Goal: Feedback & Contribution: Leave review/rating

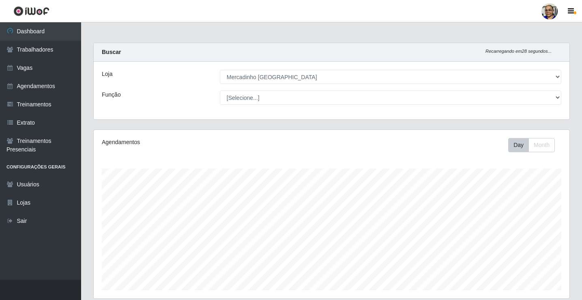
select select "345"
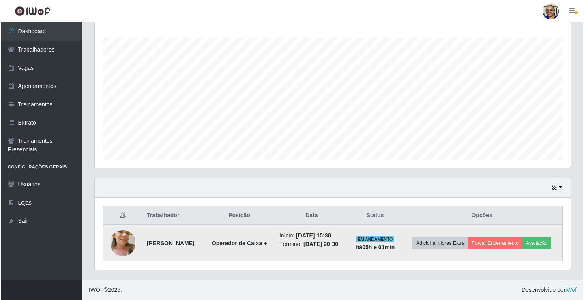
scroll to position [168, 476]
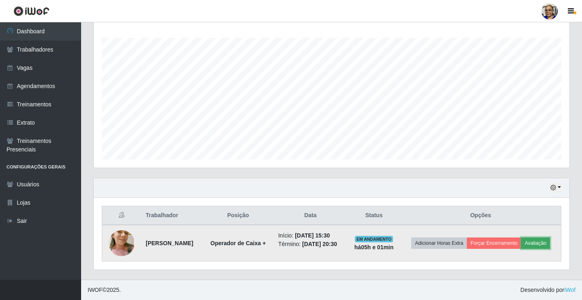
click at [544, 246] on button "Avaliação" at bounding box center [535, 242] width 29 height 11
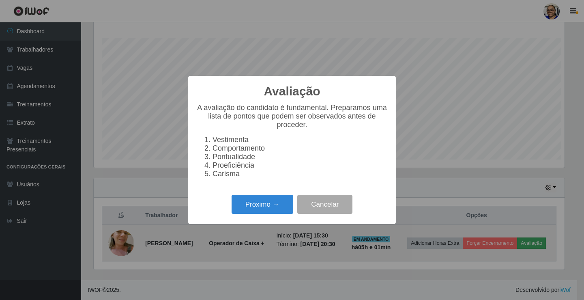
scroll to position [168, 471]
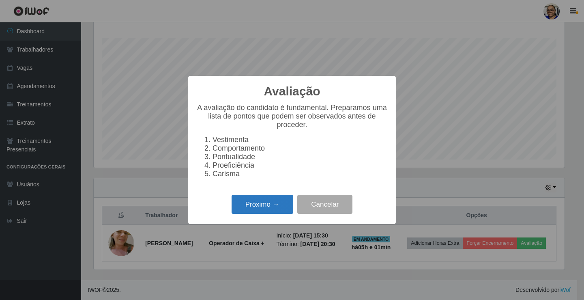
click at [266, 210] on button "Próximo →" at bounding box center [263, 204] width 62 height 19
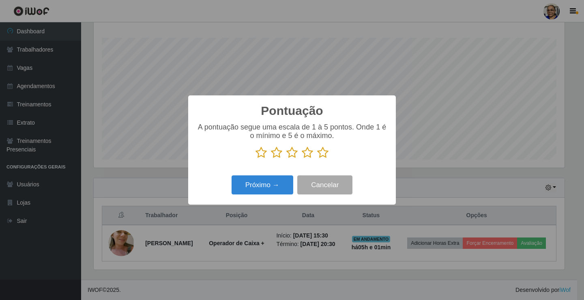
click at [326, 156] on icon at bounding box center [322, 152] width 11 height 12
click at [317, 159] on input "radio" at bounding box center [317, 159] width 0 height 0
click at [280, 187] on button "Próximo →" at bounding box center [263, 184] width 62 height 19
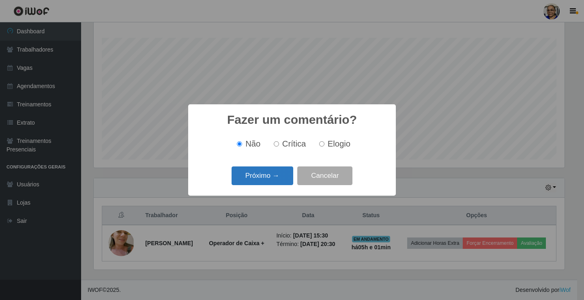
click at [277, 178] on button "Próximo →" at bounding box center [263, 175] width 62 height 19
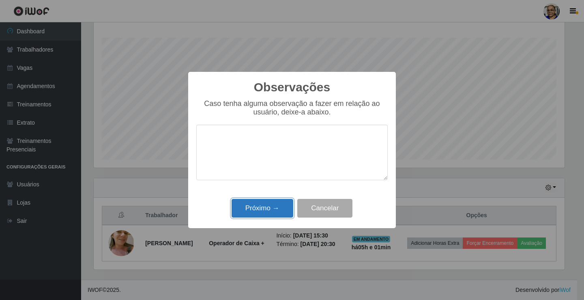
click at [276, 210] on button "Próximo →" at bounding box center [263, 208] width 62 height 19
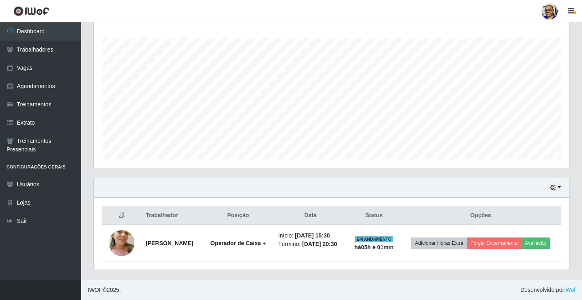
scroll to position [168, 476]
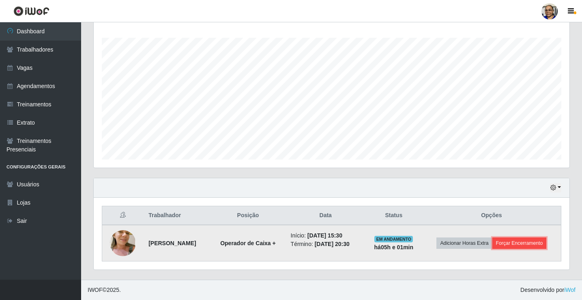
click at [535, 244] on button "Forçar Encerramento" at bounding box center [519, 242] width 54 height 11
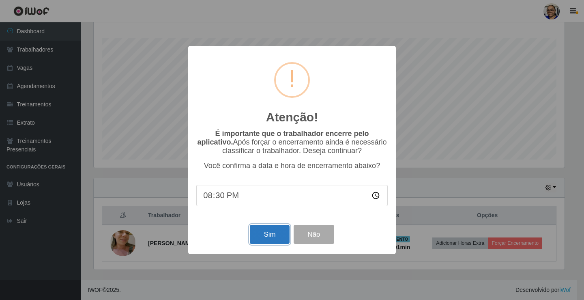
click at [275, 237] on button "Sim" at bounding box center [269, 234] width 39 height 19
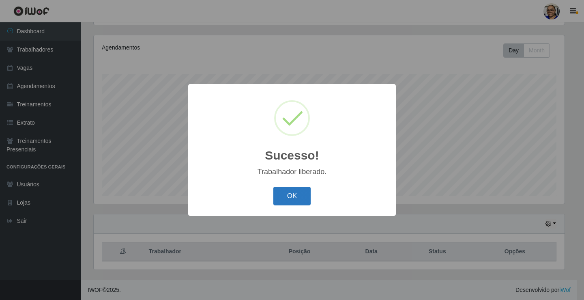
click at [298, 194] on button "OK" at bounding box center [292, 196] width 38 height 19
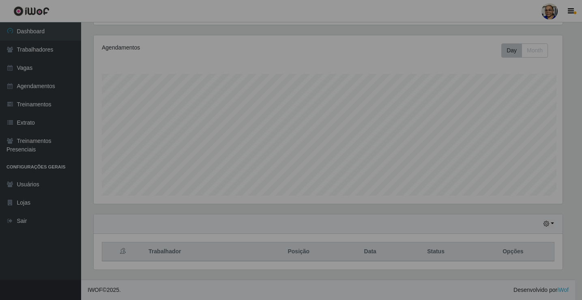
scroll to position [168, 476]
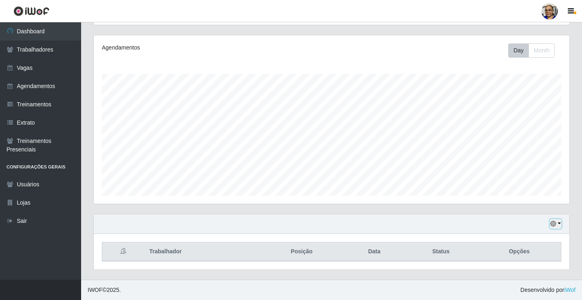
click at [559, 222] on button "button" at bounding box center [555, 223] width 11 height 9
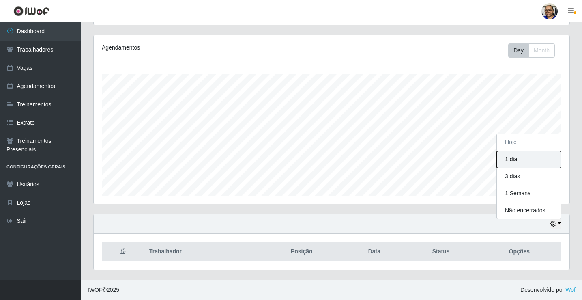
click at [548, 161] on button "1 dia" at bounding box center [529, 159] width 64 height 17
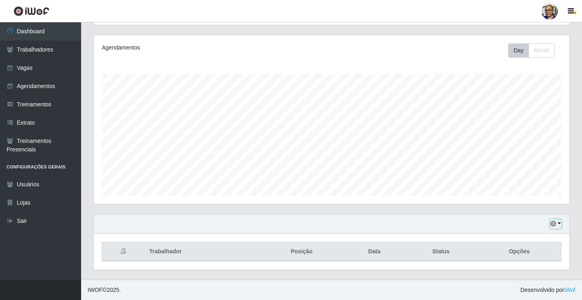
click at [559, 224] on button "button" at bounding box center [555, 223] width 11 height 9
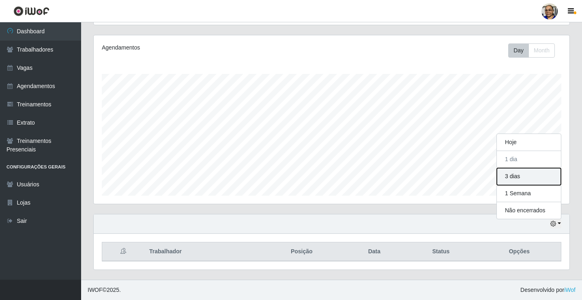
click at [529, 179] on button "3 dias" at bounding box center [529, 176] width 64 height 17
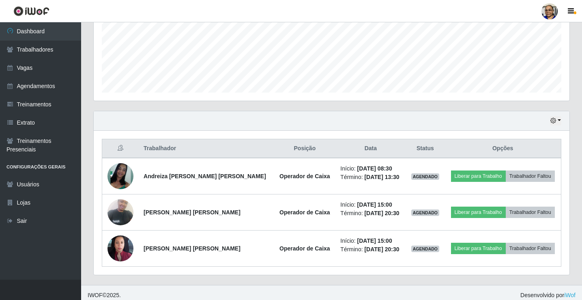
scroll to position [203, 0]
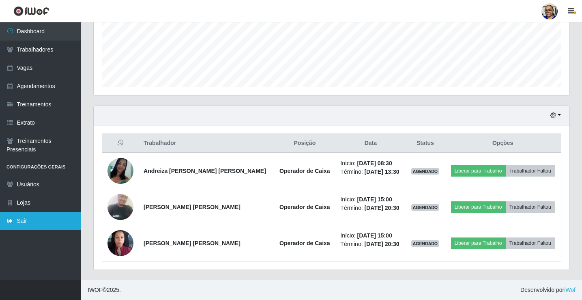
click at [22, 222] on link "Sair" at bounding box center [40, 221] width 81 height 18
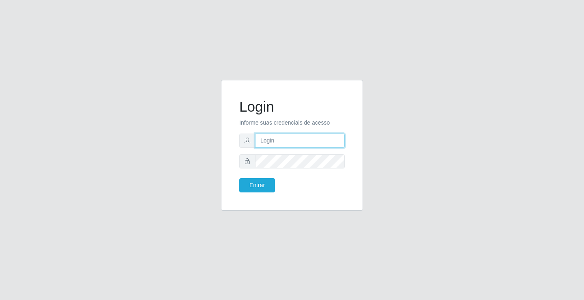
type input "[EMAIL_ADDRESS][DOMAIN_NAME]"
